Goal: Information Seeking & Learning: Check status

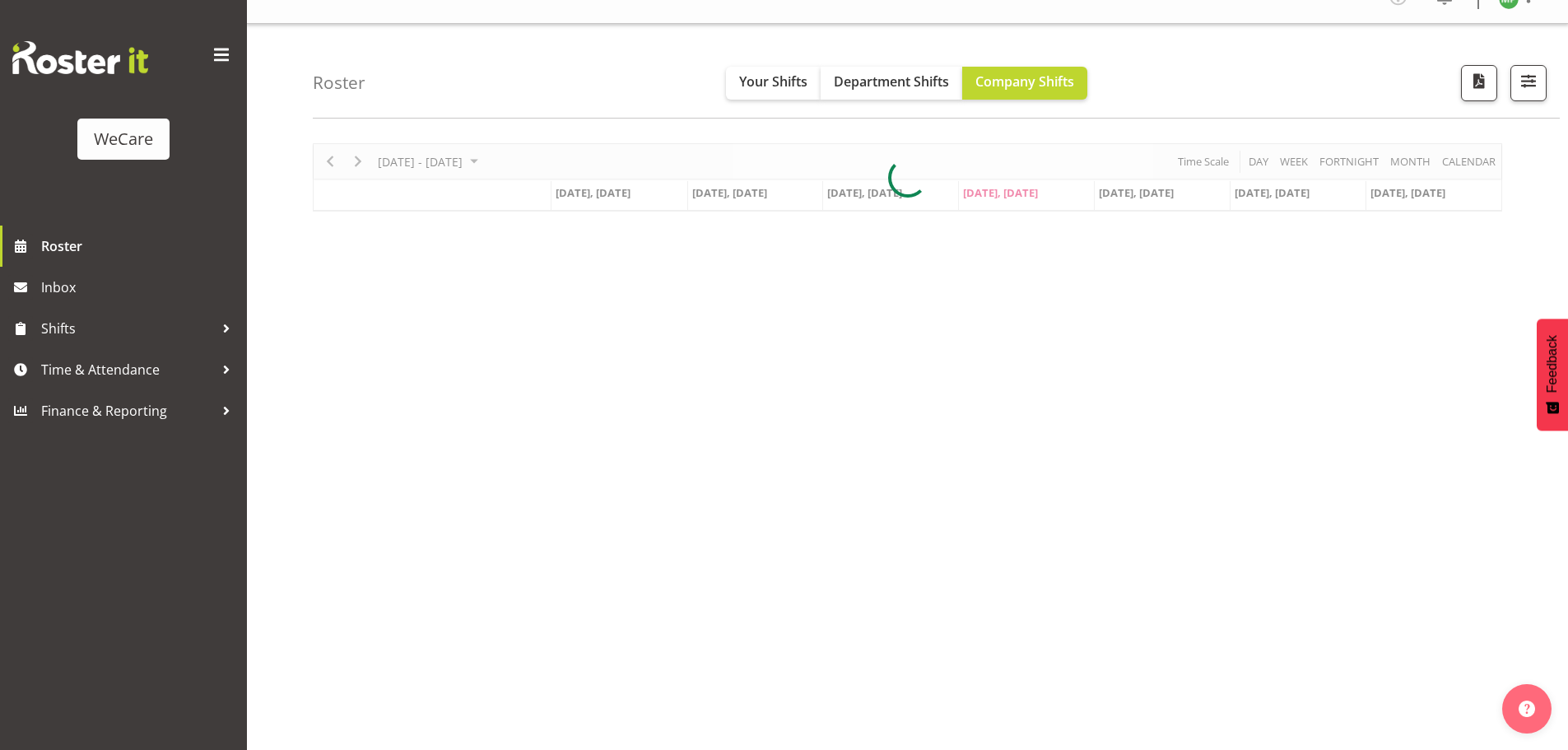
scroll to position [64, 0]
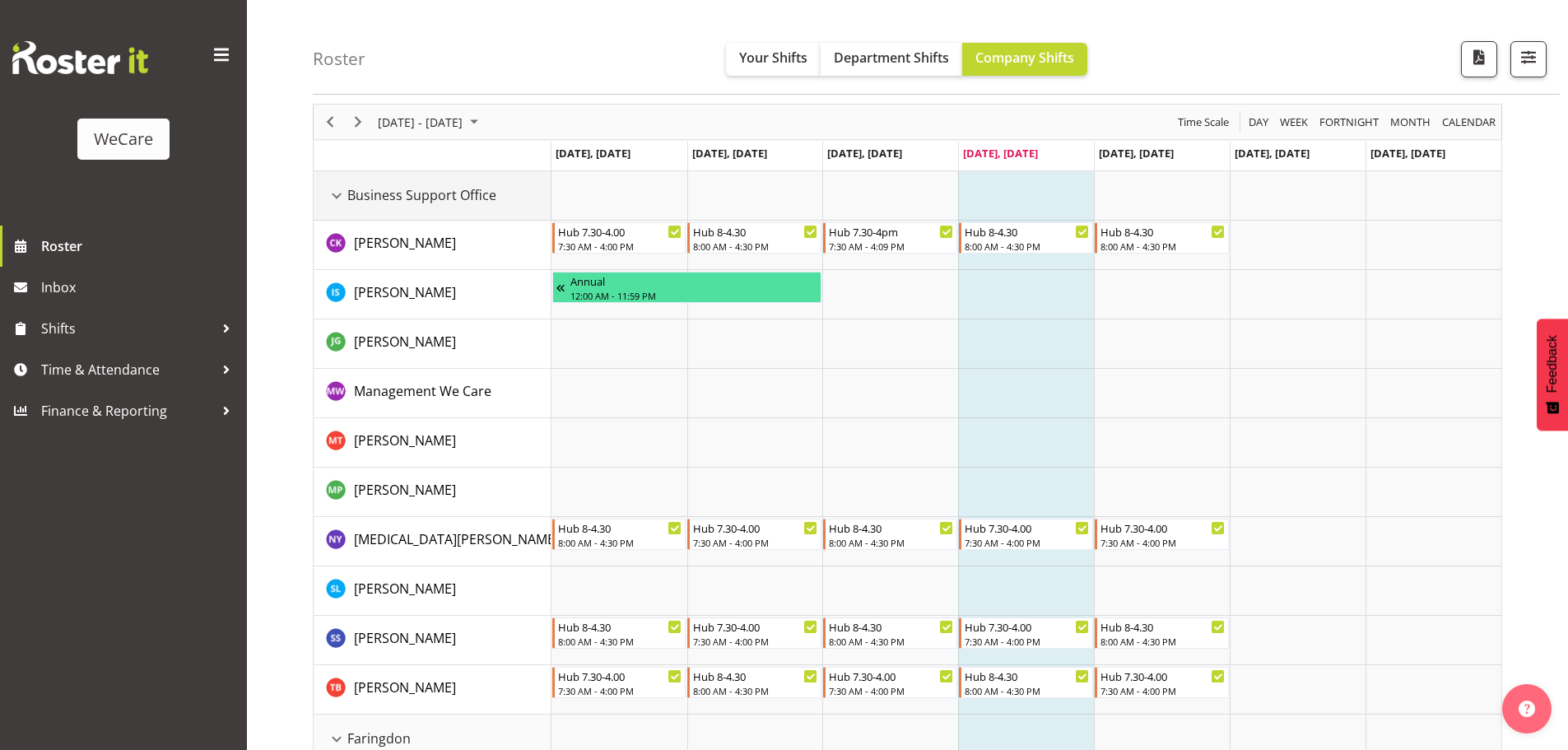
drag, startPoint x: 342, startPoint y: 196, endPoint x: 354, endPoint y: 204, distance: 14.4
click at [342, 196] on div "Business Support Office resource" at bounding box center [336, 196] width 21 height 21
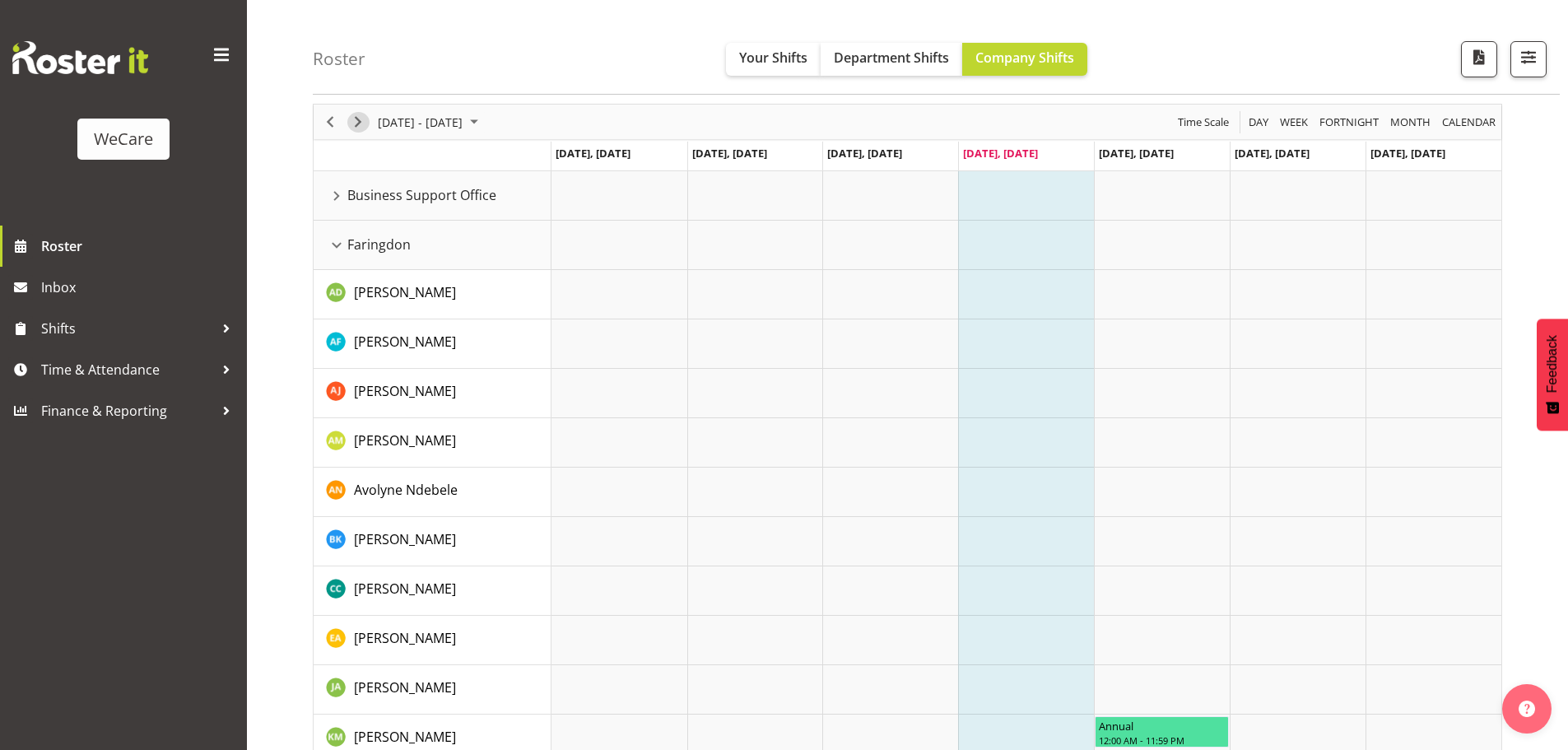
drag, startPoint x: 359, startPoint y: 120, endPoint x: 458, endPoint y: 218, distance: 139.3
click at [359, 120] on span "Next" at bounding box center [358, 122] width 20 height 21
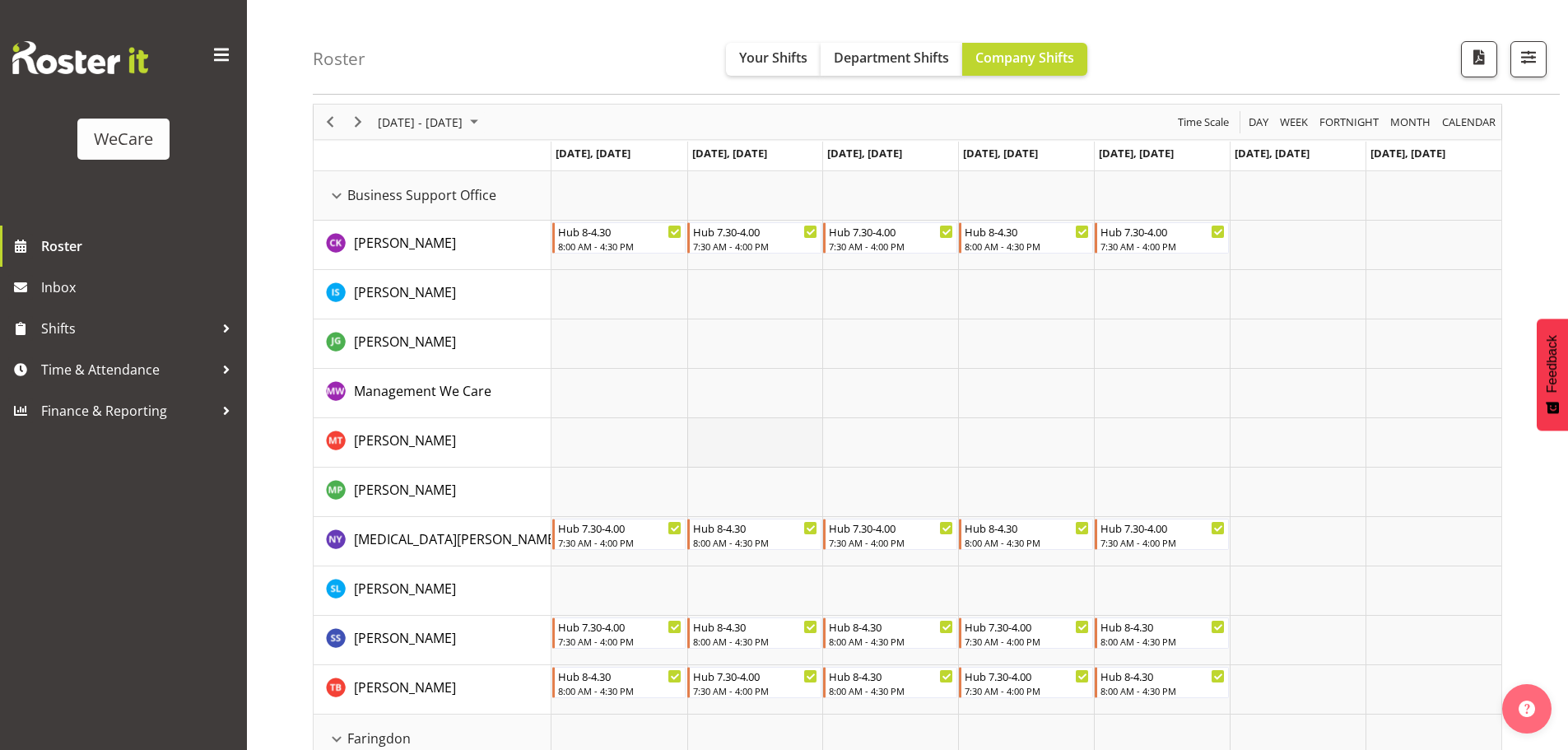
scroll to position [558, 0]
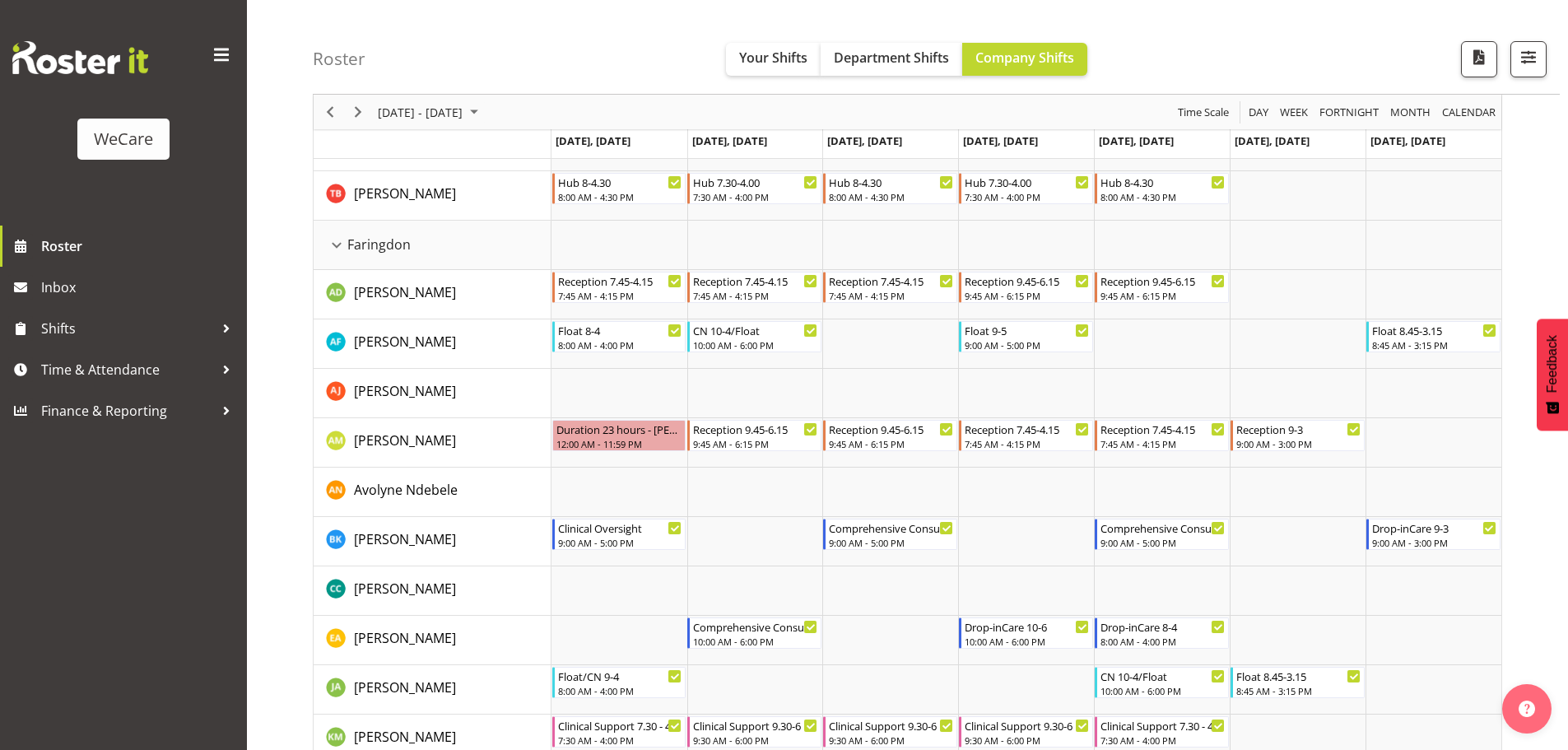
click at [1353, 53] on div "Roster Your Shifts Department Shifts Company Shifts All Locations Clear Busines…" at bounding box center [936, 47] width 1247 height 95
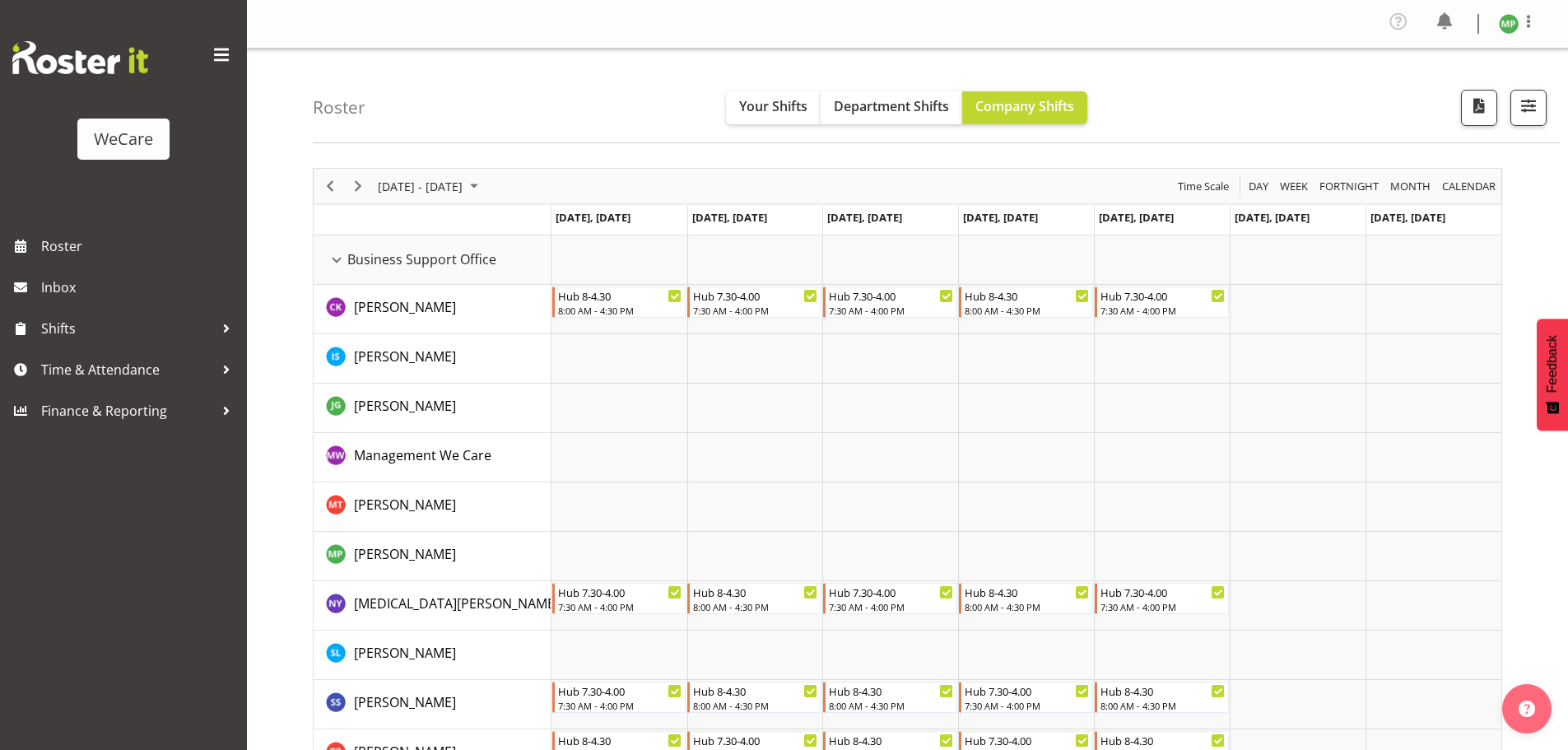
scroll to position [558, 0]
